Goal: Task Accomplishment & Management: Complete application form

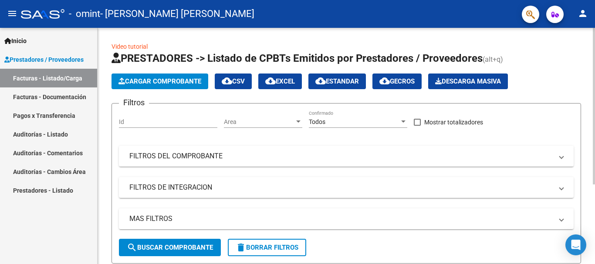
click at [195, 82] on span "Cargar Comprobante" at bounding box center [159, 81] width 83 height 8
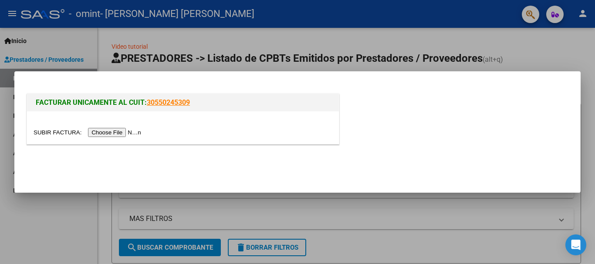
click at [127, 132] on input "file" at bounding box center [89, 132] width 110 height 9
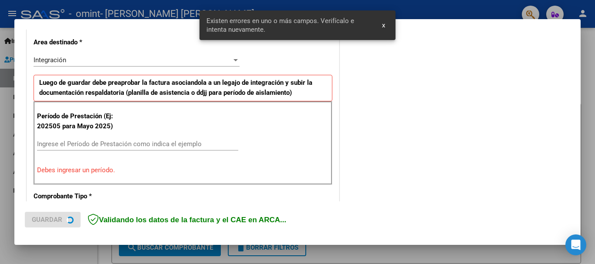
scroll to position [201, 0]
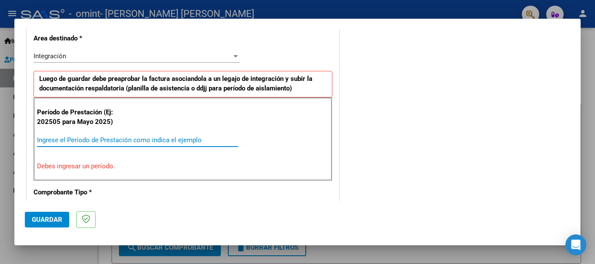
click at [198, 140] on input "Ingrese el Período de Prestación como indica el ejemplo" at bounding box center [137, 140] width 201 height 8
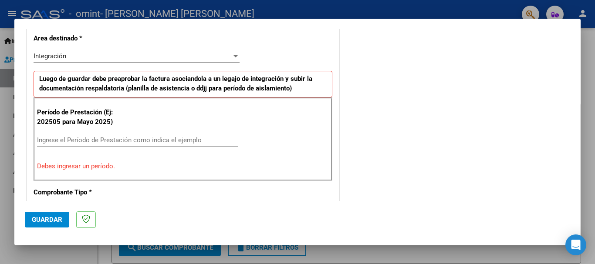
scroll to position [288, 0]
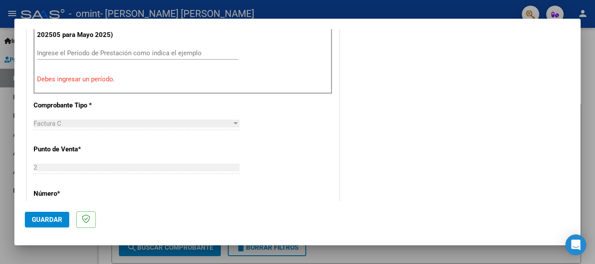
click at [82, 81] on p "Debes ingresar un período." at bounding box center [183, 79] width 292 height 10
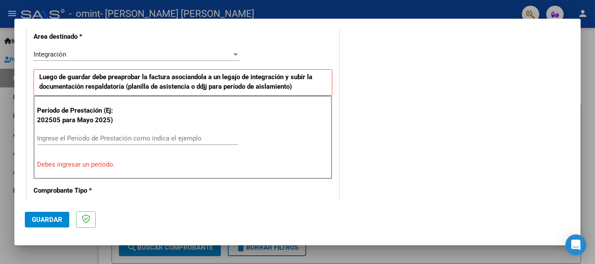
scroll to position [201, 0]
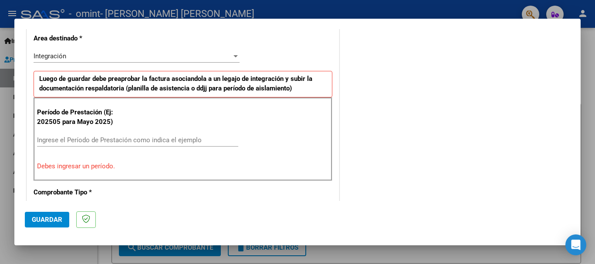
click at [77, 135] on div "Ingrese el Período de Prestación como indica el ejemplo" at bounding box center [137, 140] width 201 height 13
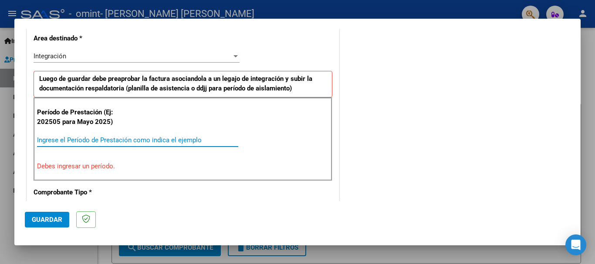
click at [93, 168] on p "Debes ingresar un período." at bounding box center [183, 167] width 292 height 10
click at [77, 139] on input "Ingrese el Período de Prestación como indica el ejemplo" at bounding box center [137, 140] width 201 height 8
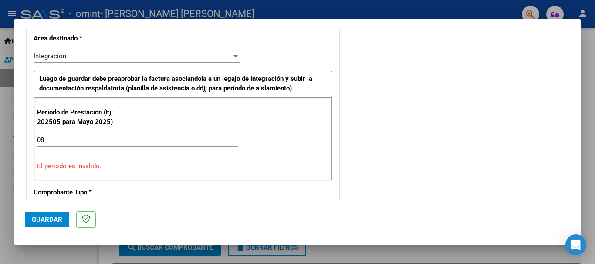
click at [115, 159] on div "Período de Prestación (Ej: 202505 para [DATE]) 08 Ingrese el Período de Prestac…" at bounding box center [183, 140] width 299 height 84
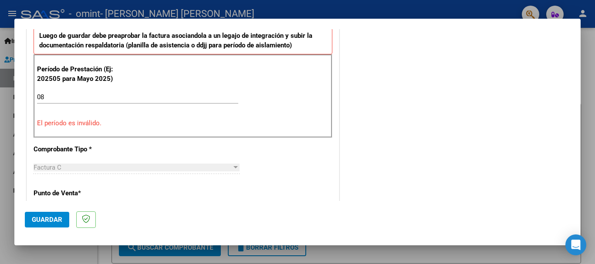
scroll to position [245, 0]
click at [81, 105] on div "08 Ingrese el Período de Prestación como indica el ejemplo" at bounding box center [137, 100] width 201 height 21
click at [76, 96] on input "08" at bounding box center [137, 97] width 201 height 8
type input "082025"
click at [123, 131] on div "Período de Prestación (Ej: 202505 para [DATE]) 082025 Ingrese el Período de Pre…" at bounding box center [183, 96] width 299 height 84
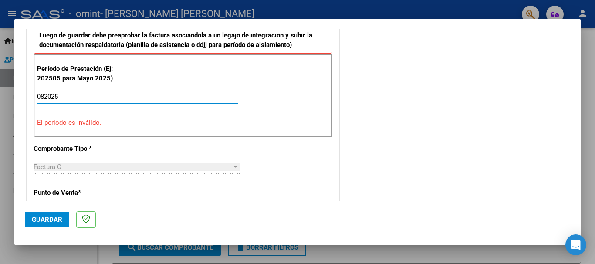
drag, startPoint x: 73, startPoint y: 95, endPoint x: 17, endPoint y: 95, distance: 56.2
click at [17, 94] on mat-dialog-content "COMPROBANTE VER COMPROBANTE El comprobante fue leído exitosamente. DATOS DEL CO…" at bounding box center [297, 115] width 566 height 172
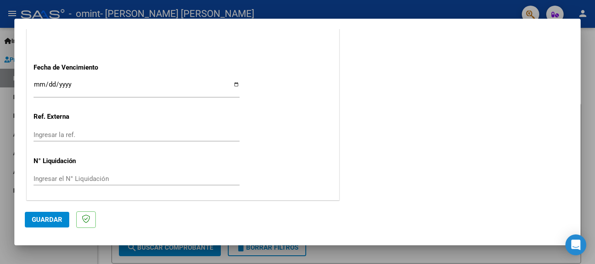
scroll to position [594, 0]
type input "202508"
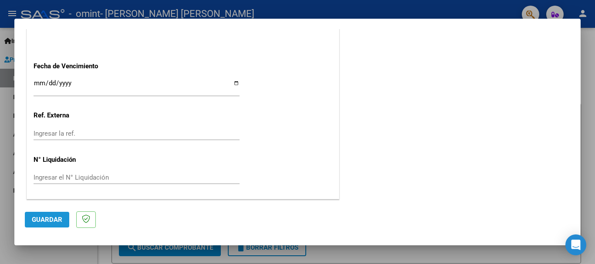
click at [50, 219] on span "Guardar" at bounding box center [47, 220] width 30 height 8
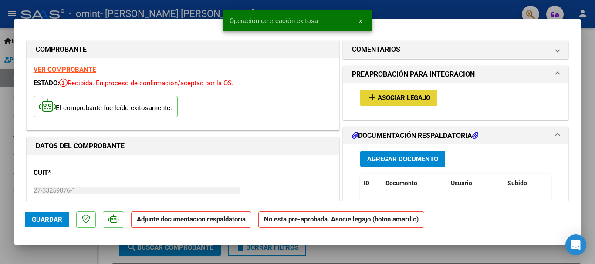
click at [406, 91] on button "add Asociar Legajo" at bounding box center [398, 98] width 77 height 16
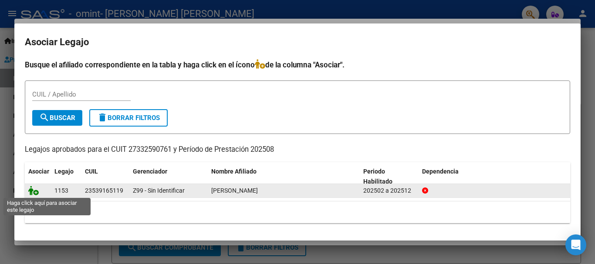
click at [36, 192] on icon at bounding box center [33, 191] width 10 height 10
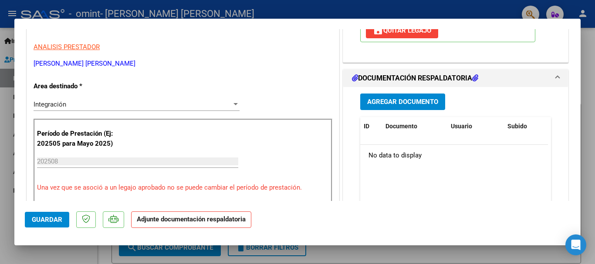
scroll to position [174, 0]
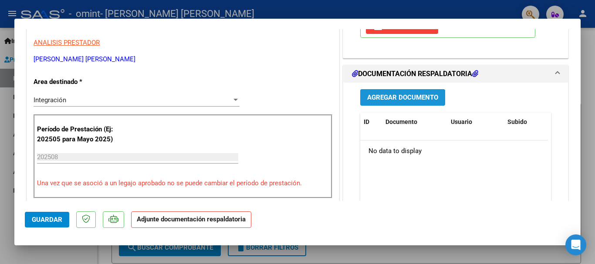
click at [377, 104] on button "Agregar Documento" at bounding box center [402, 97] width 85 height 16
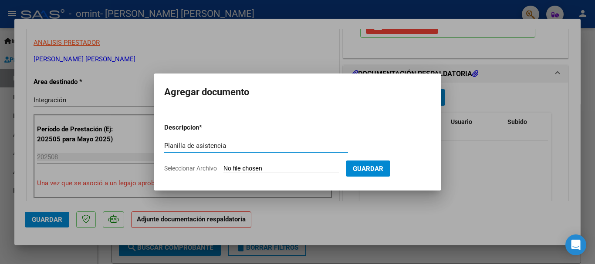
type input "Planilla de asistencia"
click at [191, 173] on form "Descripcion * Planilla de asistencia Escriba aquí una descripcion Seleccionar A…" at bounding box center [297, 148] width 266 height 64
click at [258, 168] on input "Seleccionar Archivo" at bounding box center [280, 169] width 115 height 8
type input "C:\fakepath\Planilla de asistencia [DATE] f.pdf"
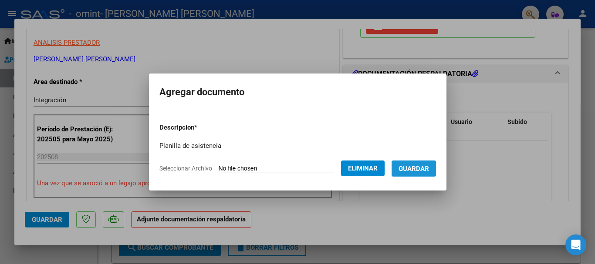
click at [414, 170] on span "Guardar" at bounding box center [413, 169] width 30 height 8
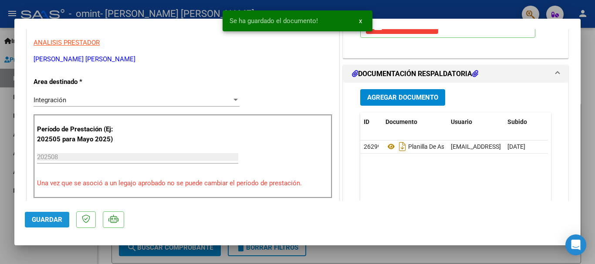
click at [39, 219] on span "Guardar" at bounding box center [47, 220] width 30 height 8
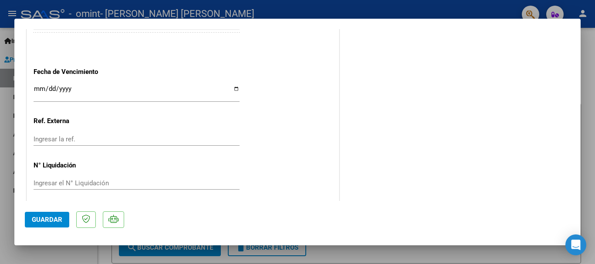
scroll to position [607, 0]
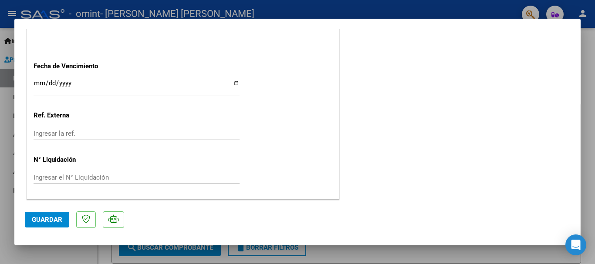
click at [586, 68] on div at bounding box center [297, 132] width 595 height 264
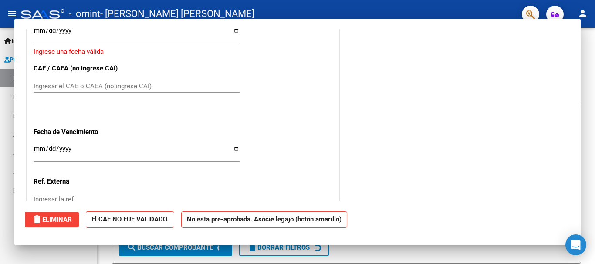
scroll to position [0, 0]
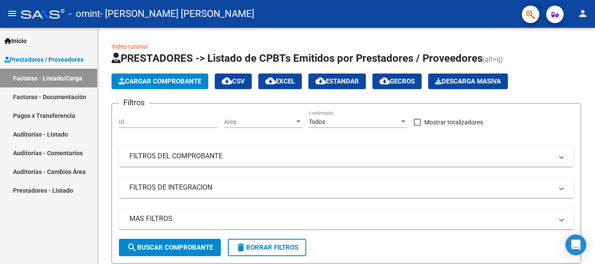
click at [68, 96] on link "Facturas - Documentación" at bounding box center [48, 96] width 97 height 19
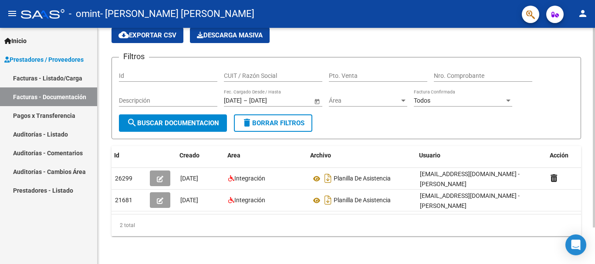
scroll to position [0, 10]
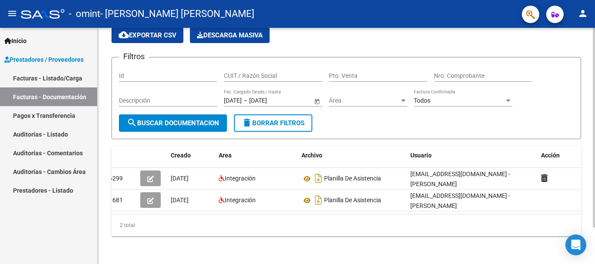
drag, startPoint x: 470, startPoint y: 206, endPoint x: 279, endPoint y: 217, distance: 191.9
click at [279, 217] on div "Id Creado Area Archivo Usuario Acción 26299 [DATE] Integración Planilla De Asis…" at bounding box center [345, 191] width 469 height 90
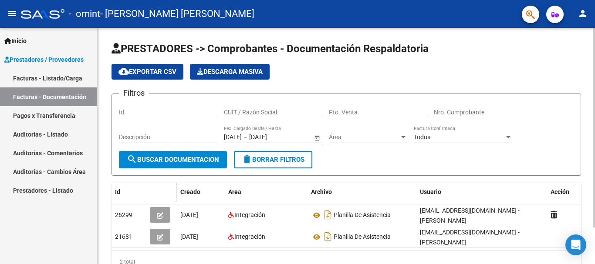
scroll to position [44, 0]
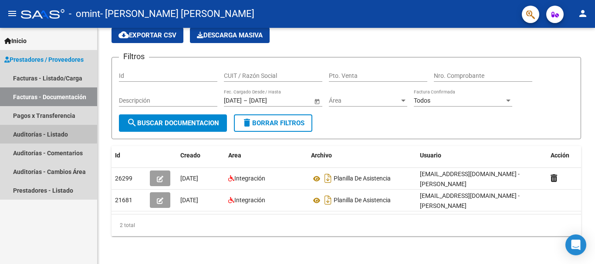
click at [47, 125] on link "Auditorías - Listado" at bounding box center [48, 134] width 97 height 19
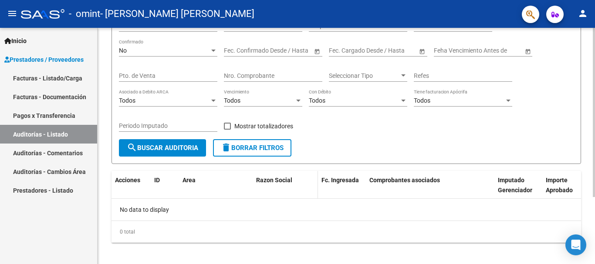
scroll to position [93, 0]
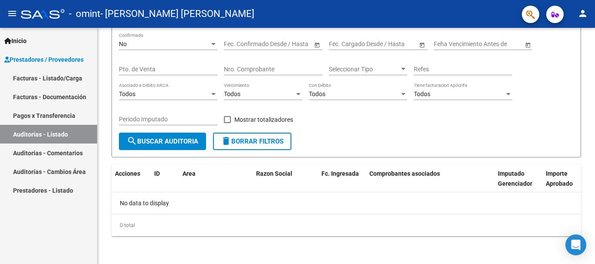
click at [54, 151] on link "Auditorías - Comentarios" at bounding box center [48, 153] width 97 height 19
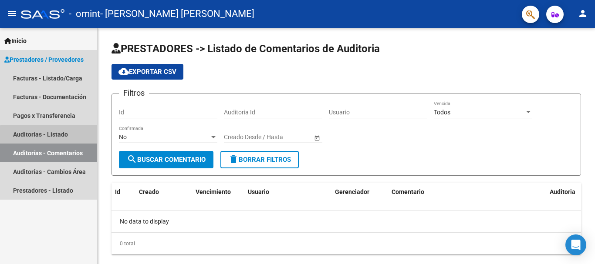
click at [54, 136] on link "Auditorías - Listado" at bounding box center [48, 134] width 97 height 19
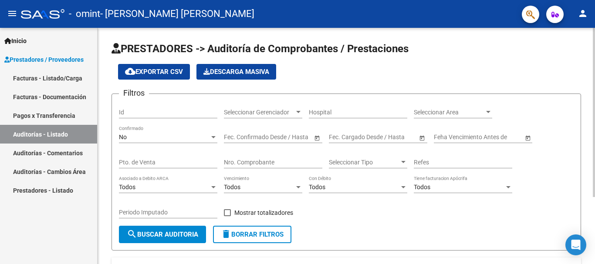
scroll to position [93, 0]
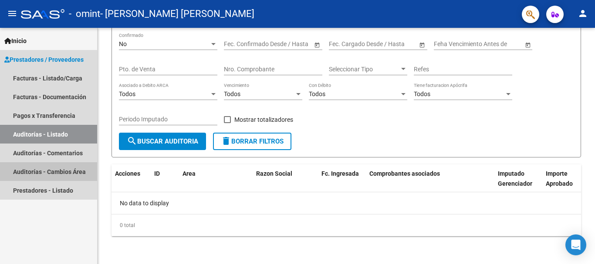
click at [45, 174] on link "Auditorías - Cambios Área" at bounding box center [48, 171] width 97 height 19
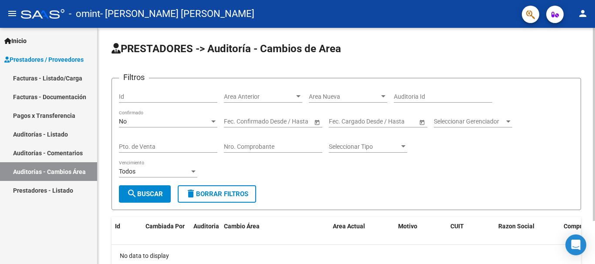
scroll to position [53, 0]
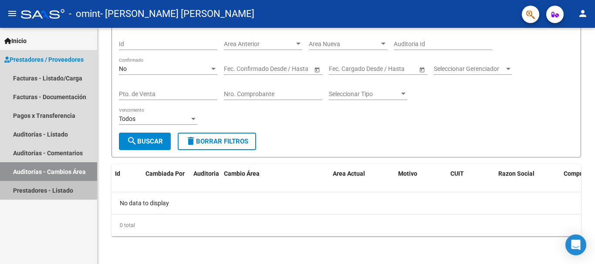
click at [66, 190] on link "Prestadores - Listado" at bounding box center [48, 190] width 97 height 19
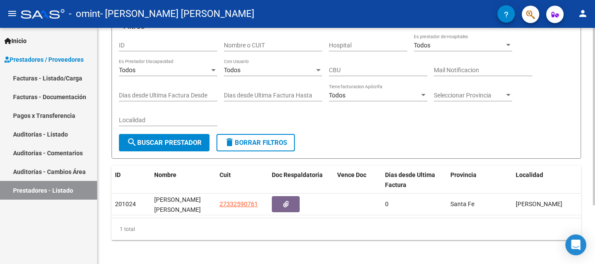
scroll to position [78, 0]
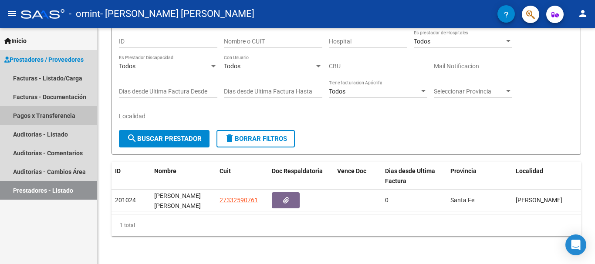
click at [40, 115] on link "Pagos x Transferencia" at bounding box center [48, 115] width 97 height 19
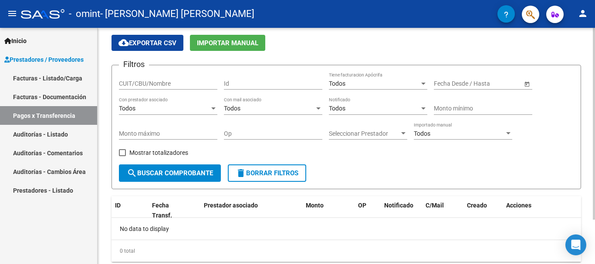
scroll to position [55, 0]
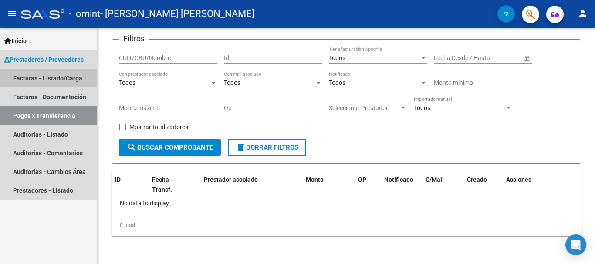
click at [64, 78] on link "Facturas - Listado/Carga" at bounding box center [48, 78] width 97 height 19
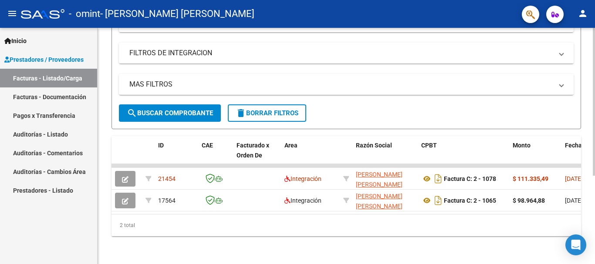
scroll to position [141, 0]
